Goal: Go to known website: Access a specific website the user already knows

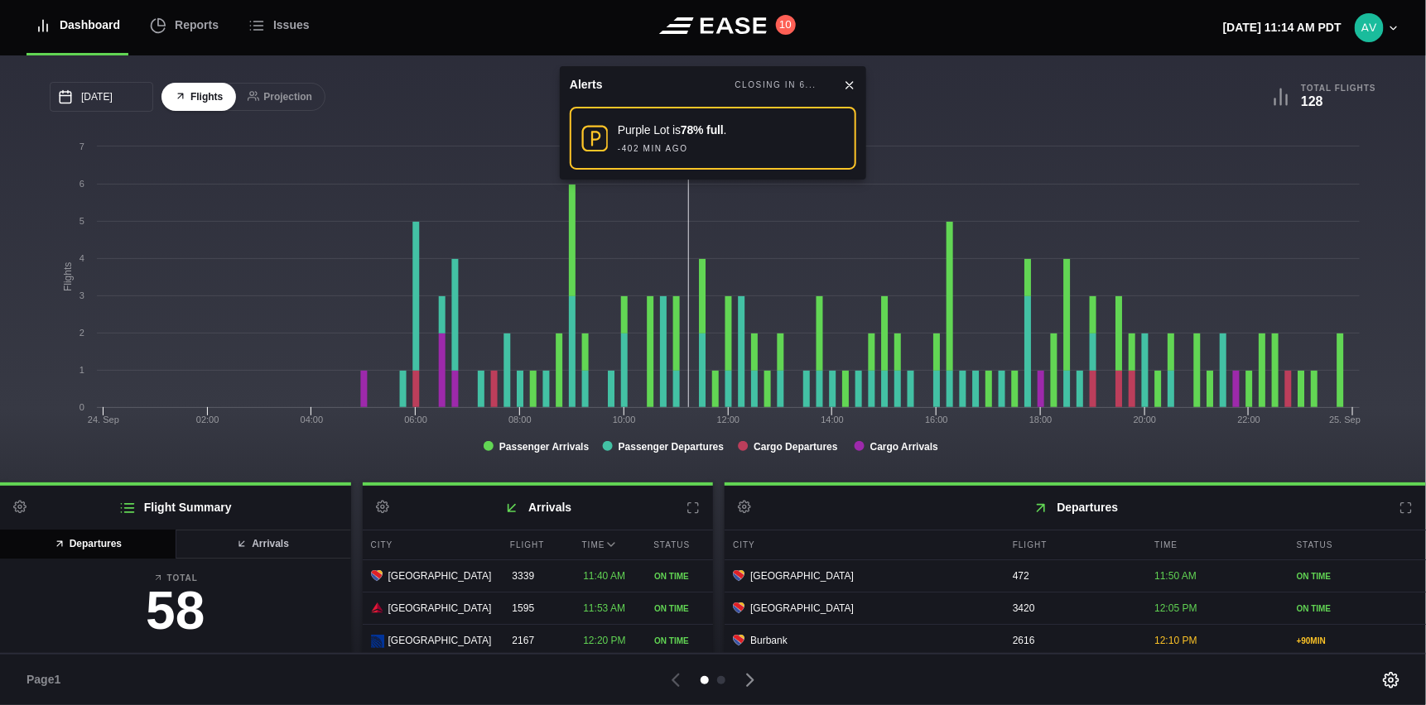
click at [850, 82] on icon at bounding box center [849, 85] width 13 height 13
